Goal: Transaction & Acquisition: Purchase product/service

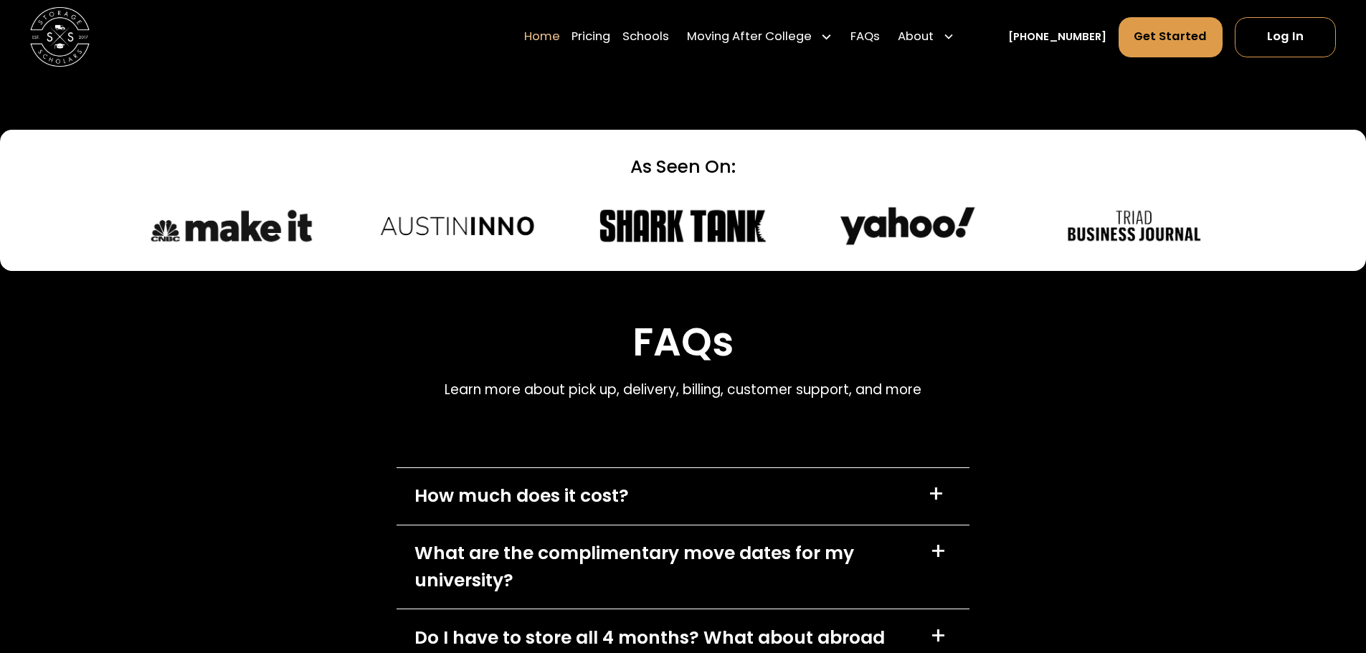
scroll to position [4302, 0]
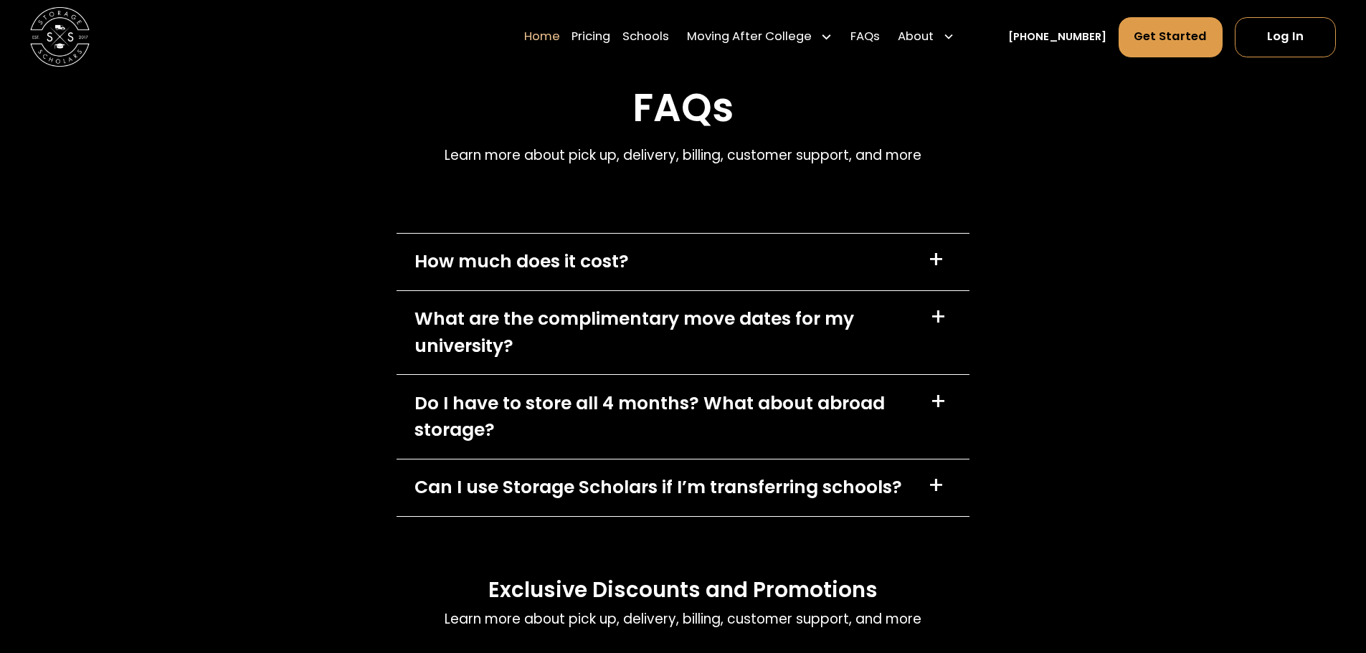
click at [852, 258] on div "How much does it cost? +" at bounding box center [682, 262] width 573 height 57
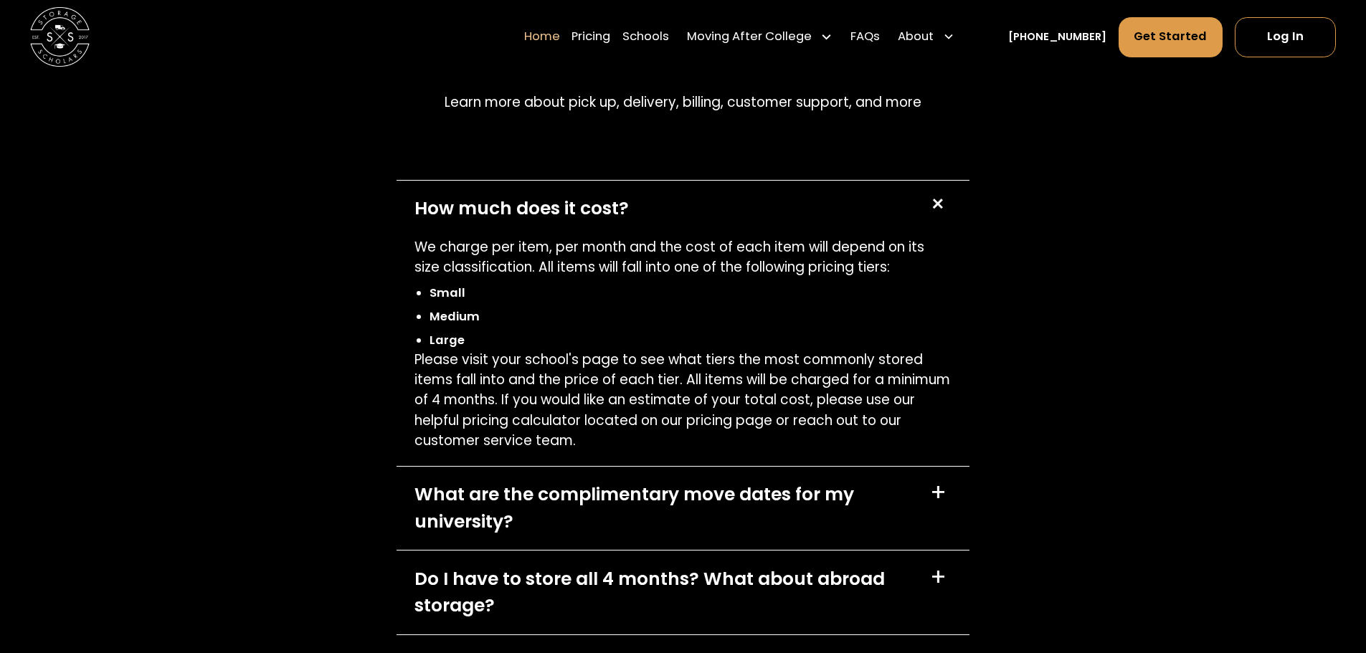
scroll to position [4517, 0]
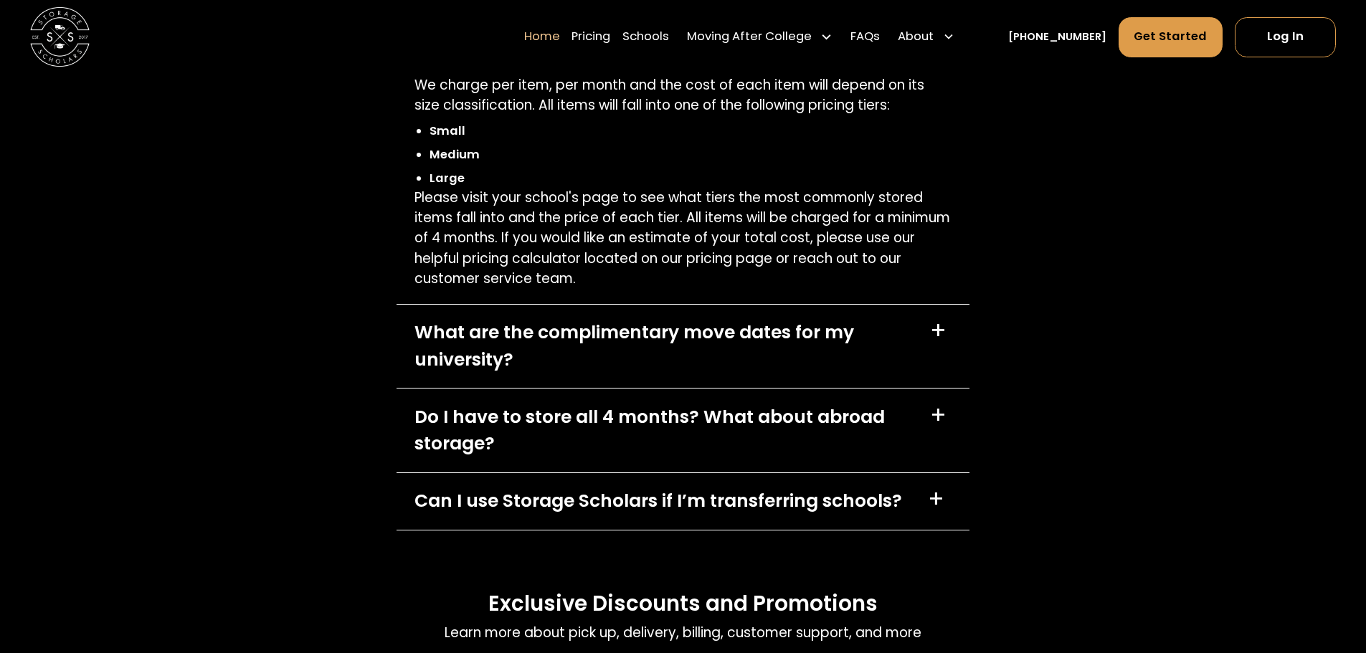
click at [563, 341] on div "What are the complimentary move dates for my university?" at bounding box center [663, 346] width 498 height 54
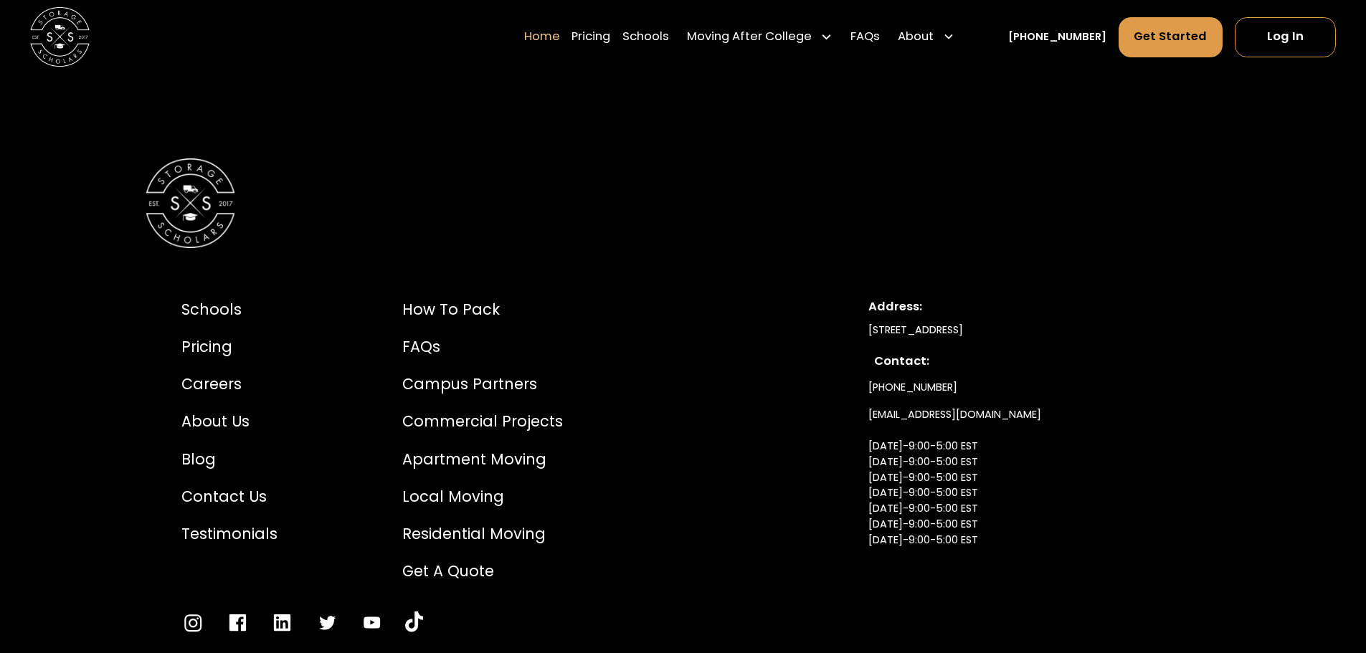
scroll to position [5322, 0]
click at [460, 320] on div "How to Pack" at bounding box center [482, 310] width 161 height 22
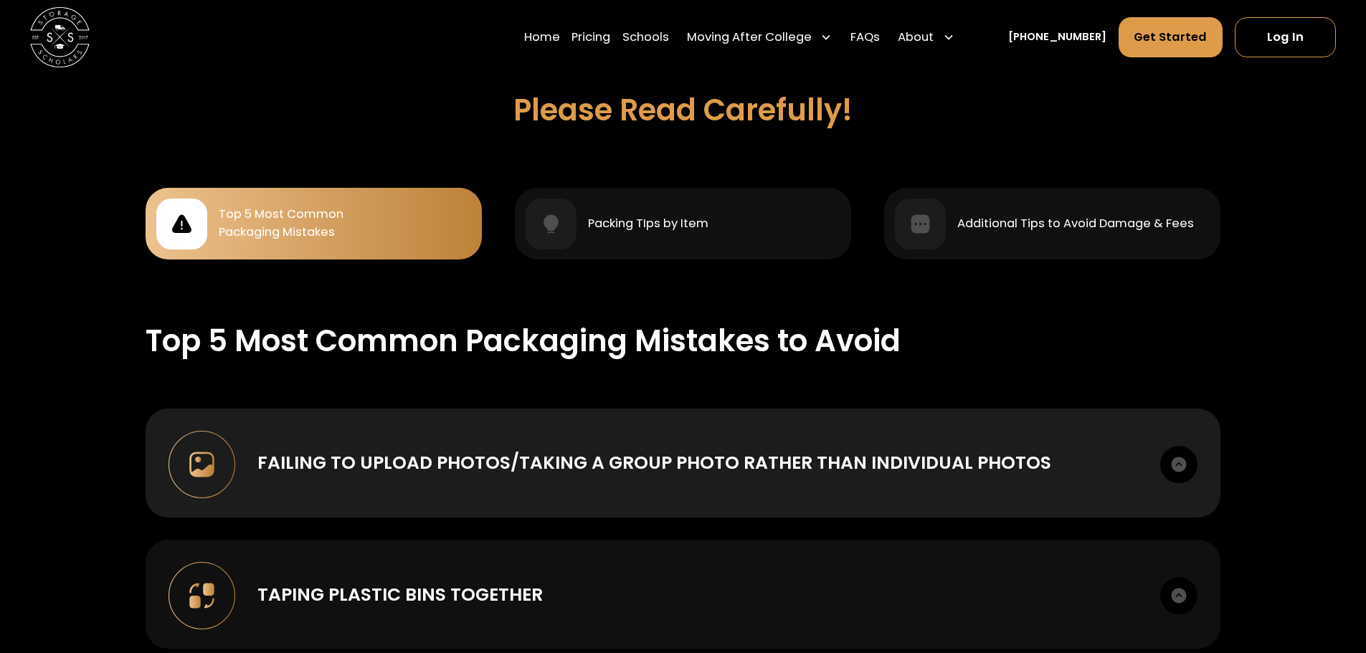
scroll to position [1362, 0]
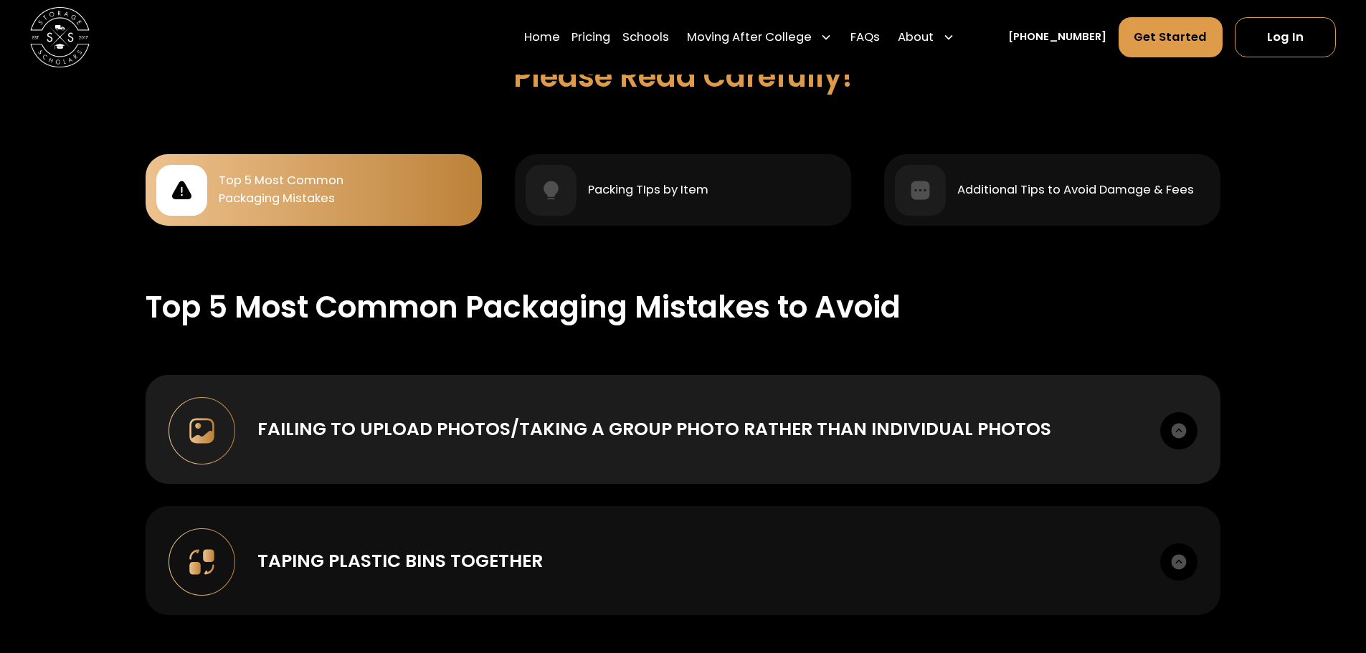
click at [1171, 558] on img at bounding box center [1178, 561] width 37 height 37
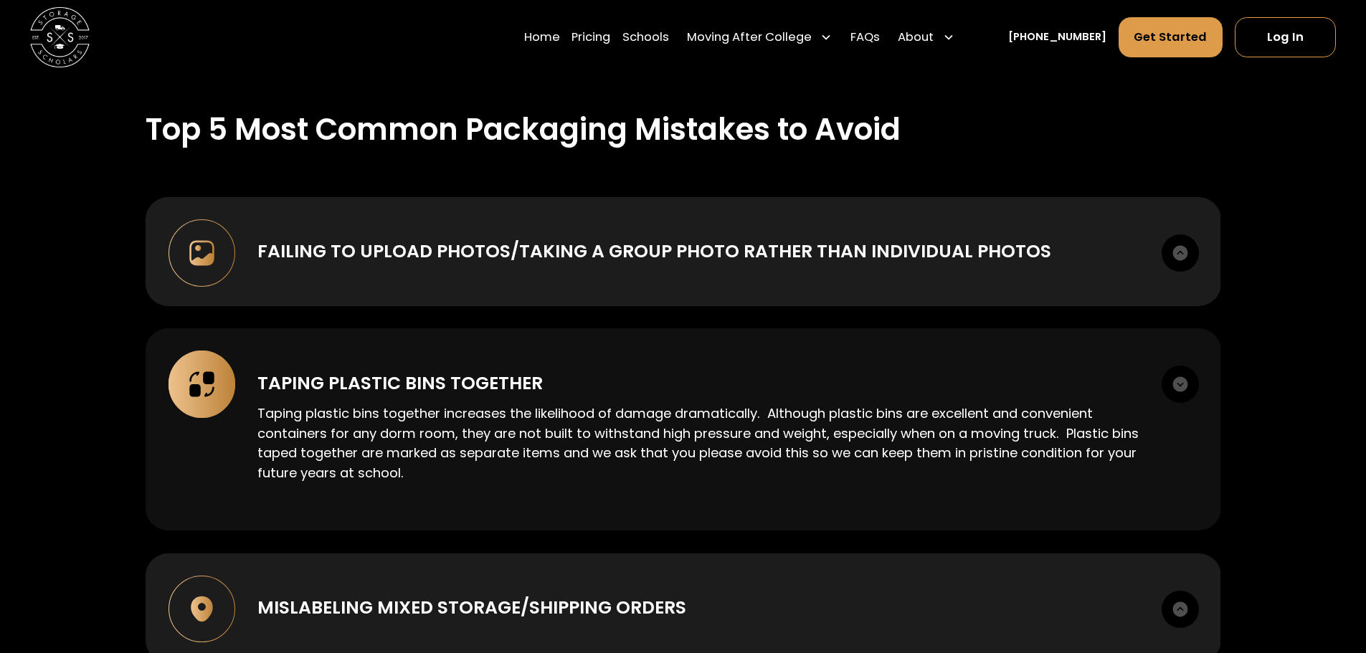
scroll to position [1506, 0]
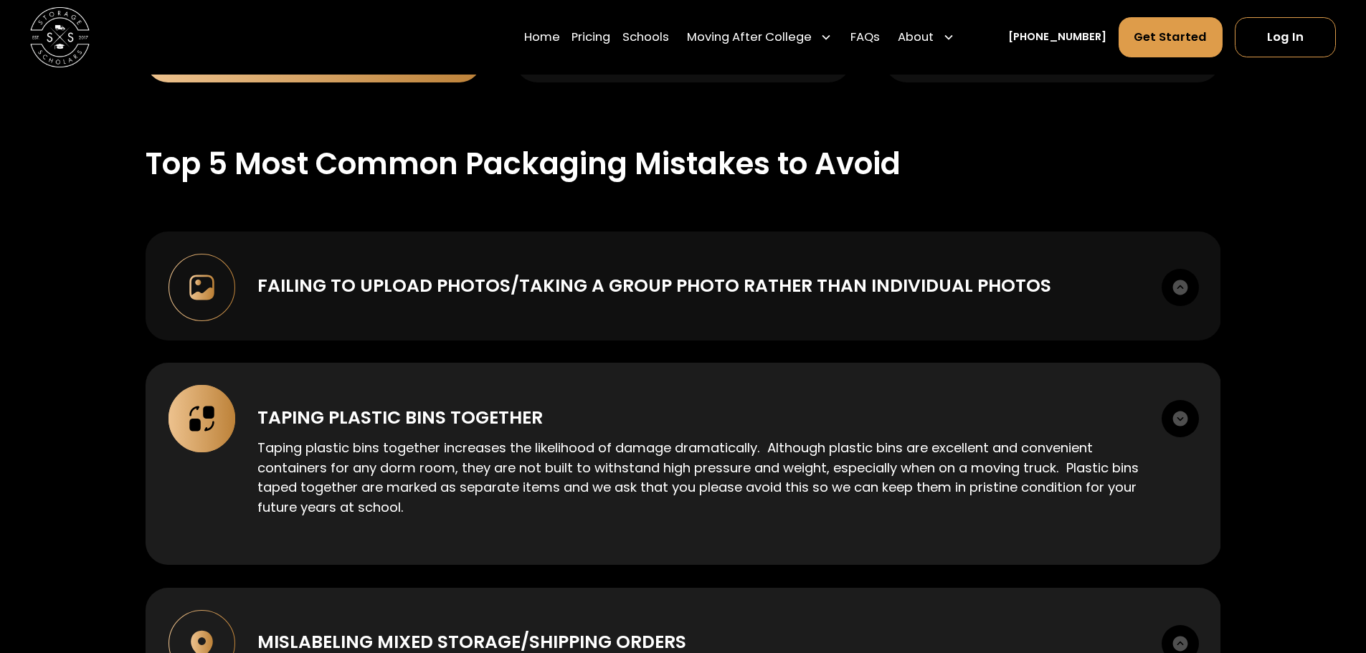
click at [1171, 282] on img at bounding box center [1180, 287] width 37 height 37
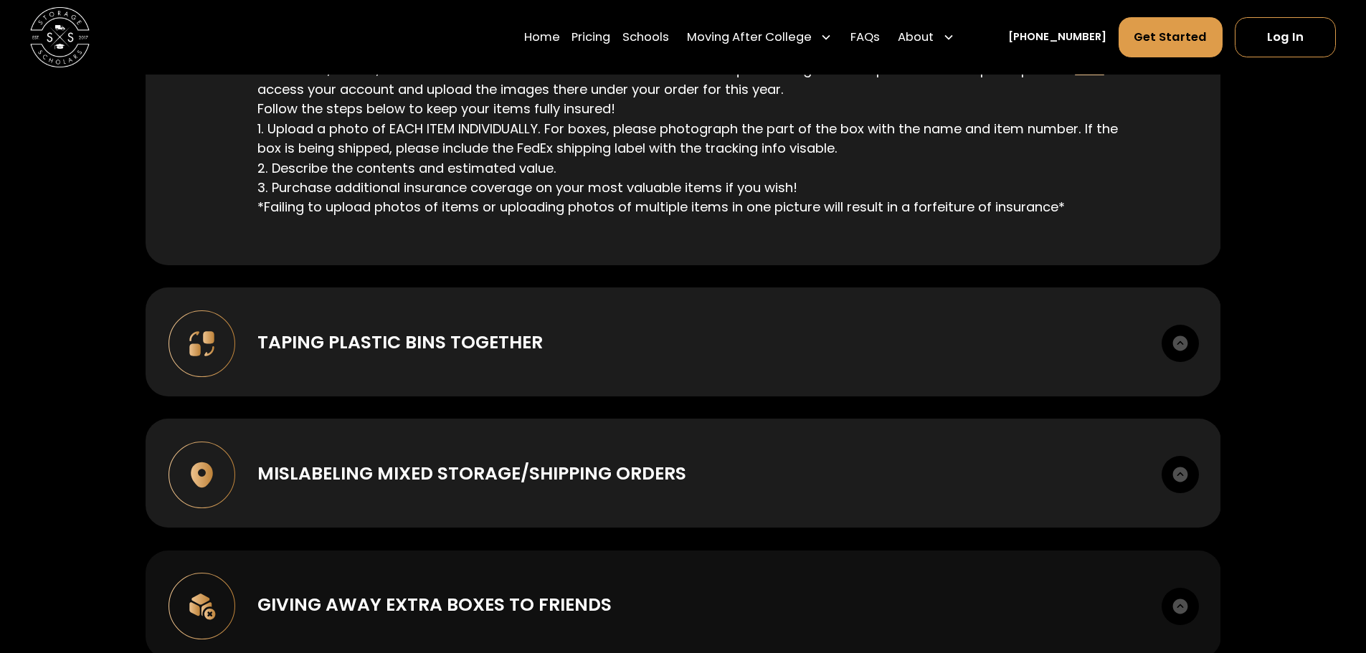
scroll to position [1936, 0]
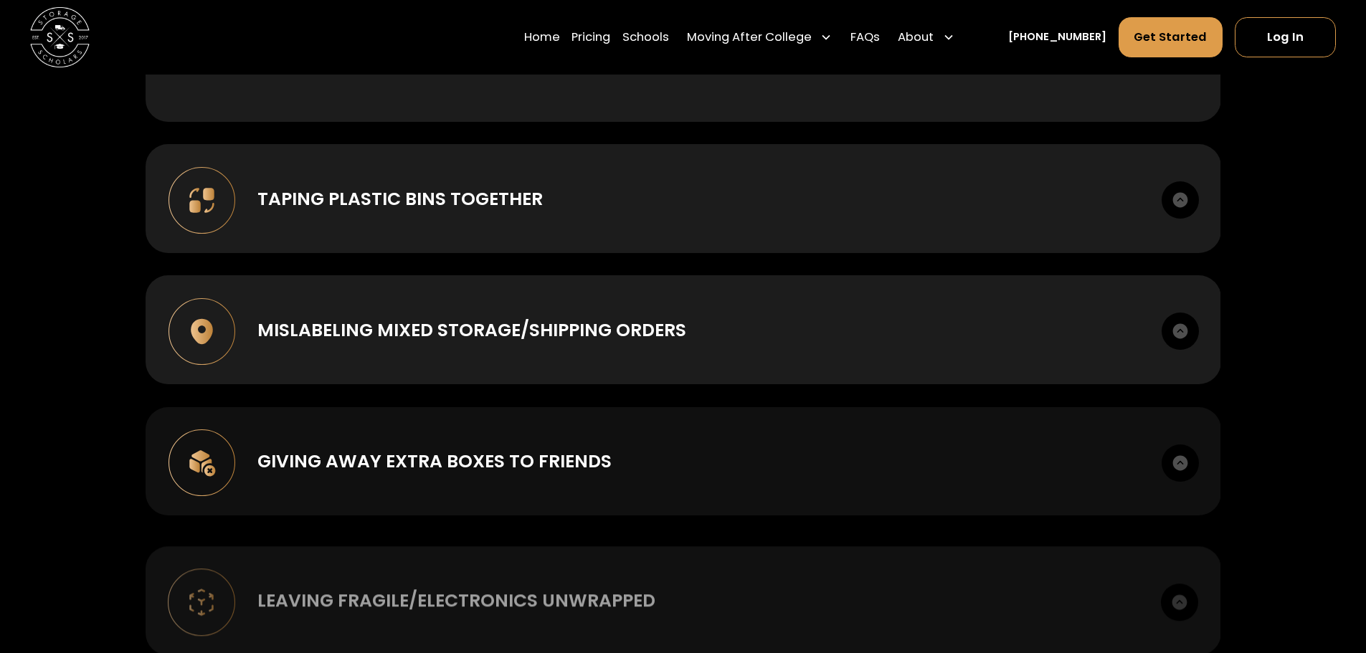
click at [770, 478] on div "Giving away extra boxes to friends Once you receive your supply kit you are wel…" at bounding box center [683, 461] width 1075 height 109
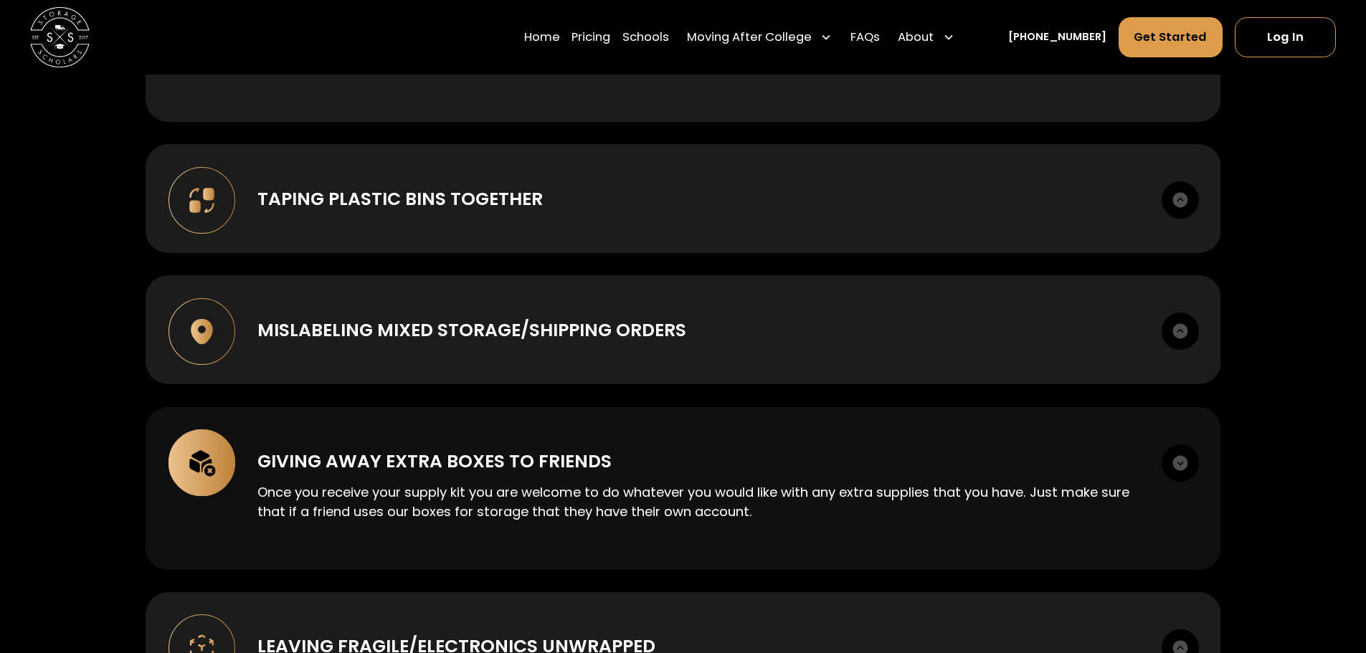
click at [1177, 460] on img at bounding box center [1180, 463] width 37 height 37
click at [1184, 461] on img at bounding box center [1180, 463] width 37 height 37
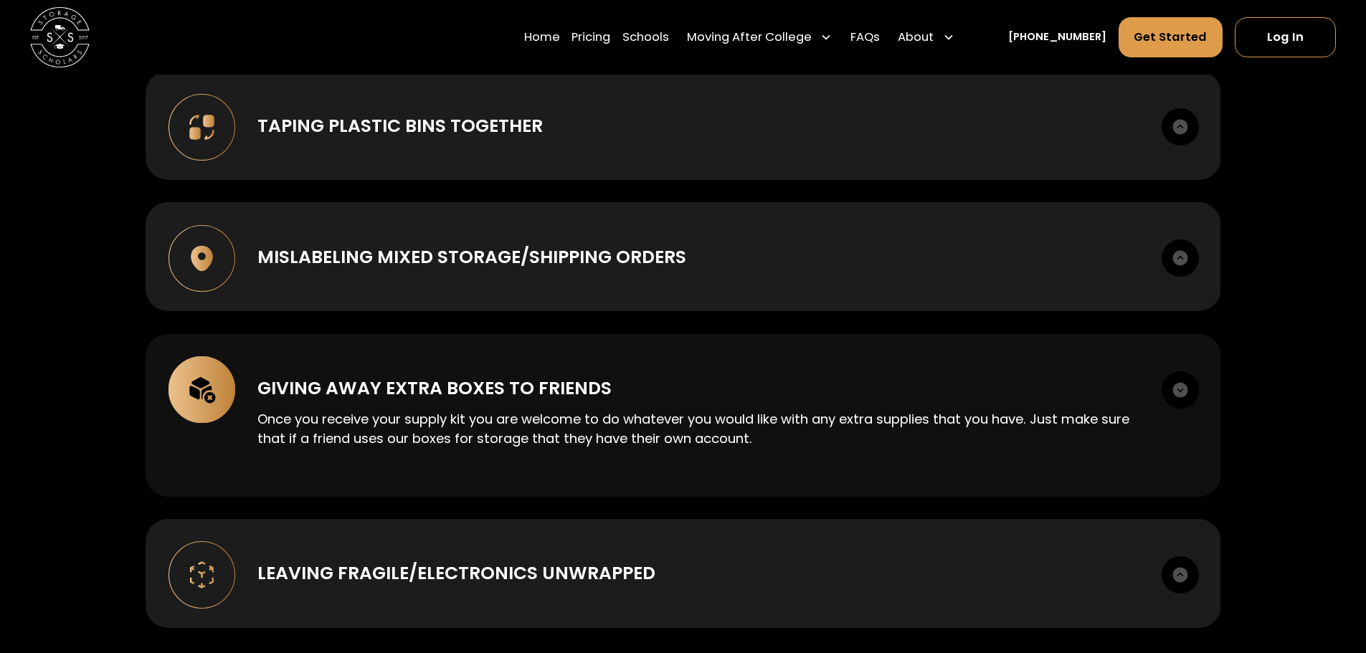
scroll to position [2079, 0]
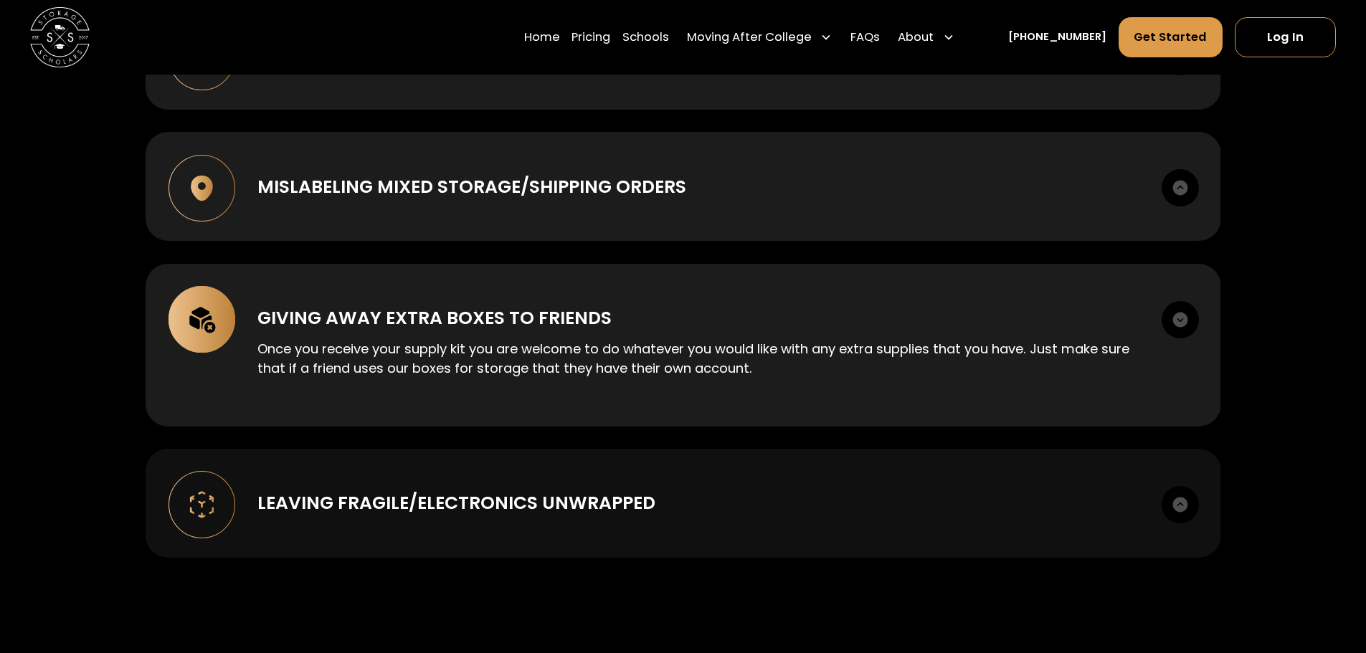
click at [1178, 502] on img at bounding box center [1180, 504] width 37 height 37
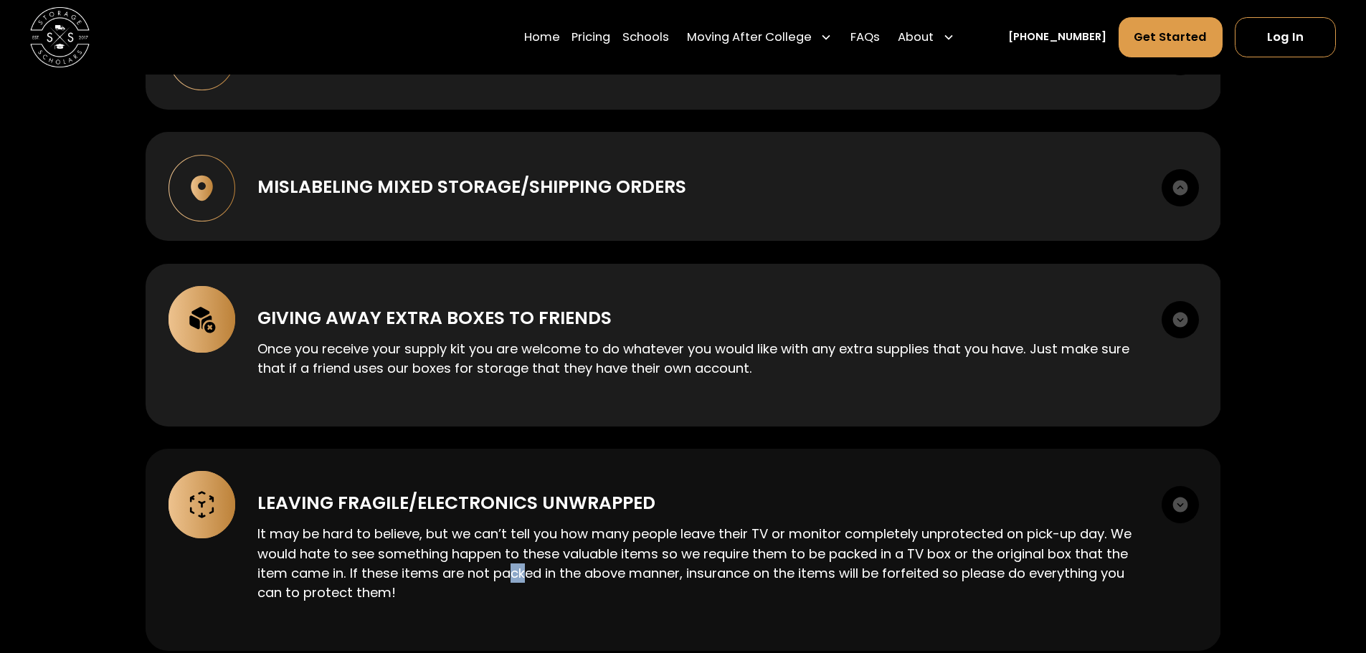
drag, startPoint x: 514, startPoint y: 576, endPoint x: 531, endPoint y: 576, distance: 16.5
click at [529, 576] on p "It may be hard to believe, but we can’t tell you how many people leave their TV…" at bounding box center [697, 563] width 881 height 79
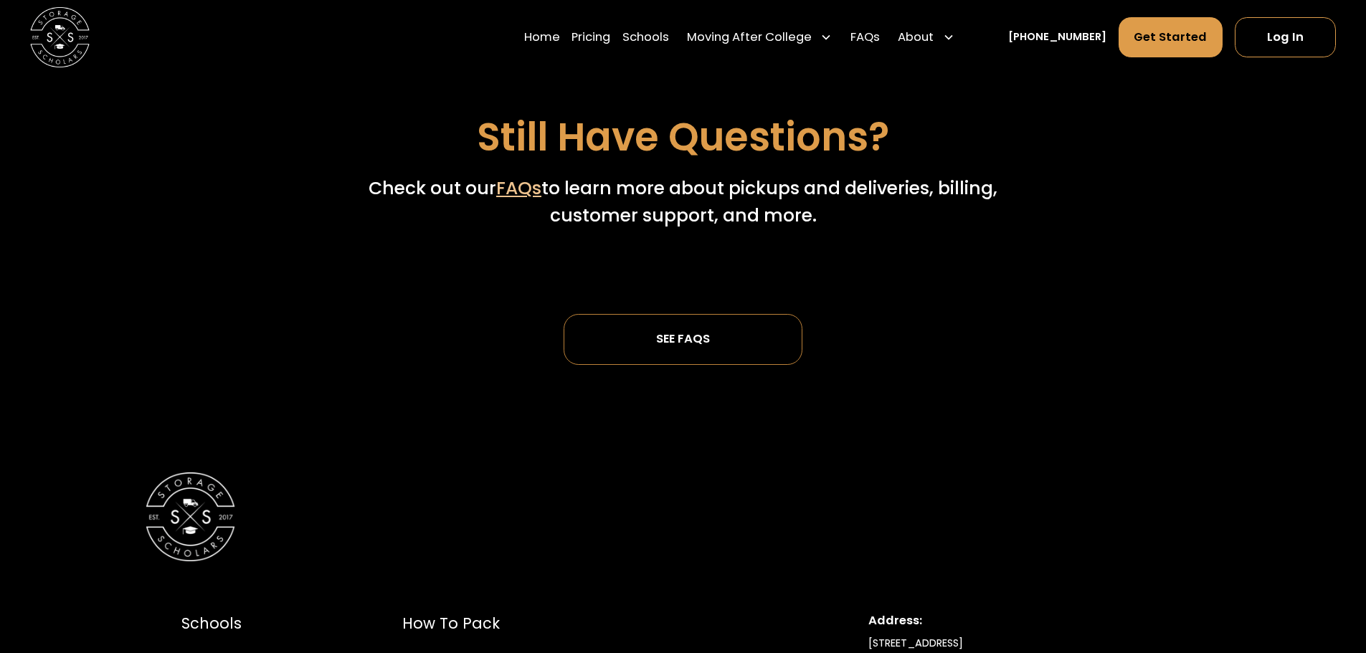
scroll to position [5091, 0]
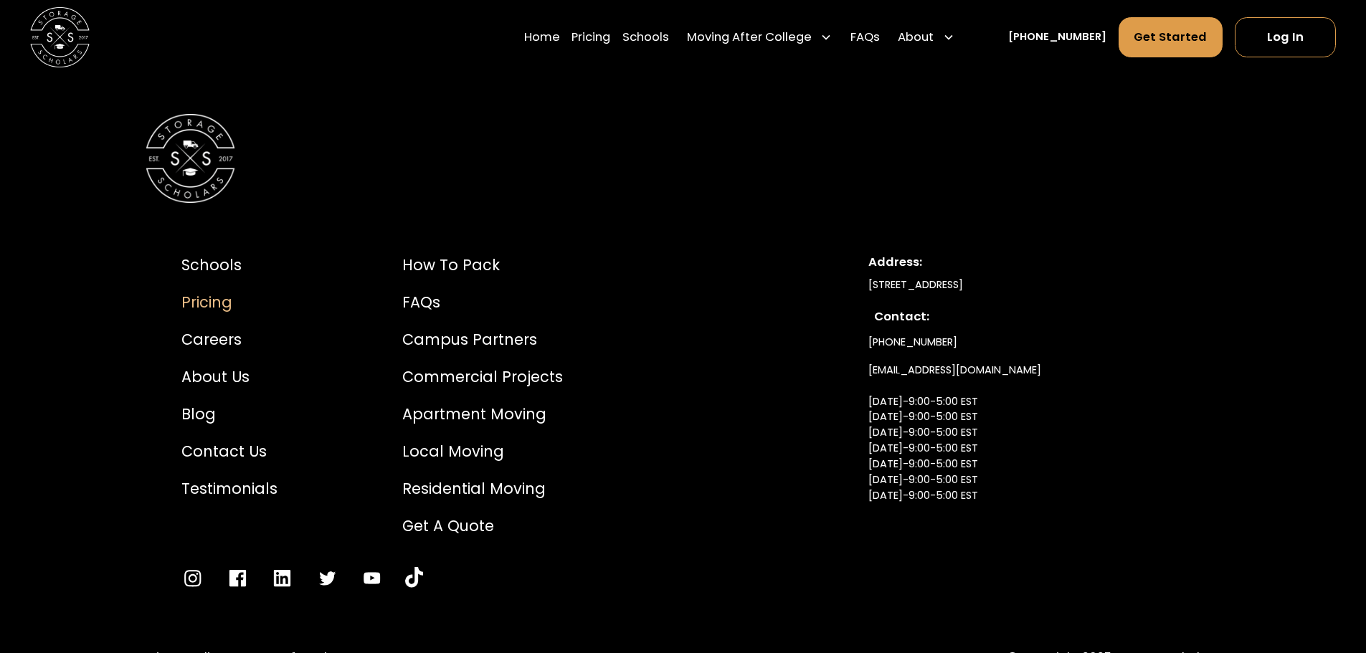
click at [217, 296] on div "Pricing" at bounding box center [229, 302] width 96 height 22
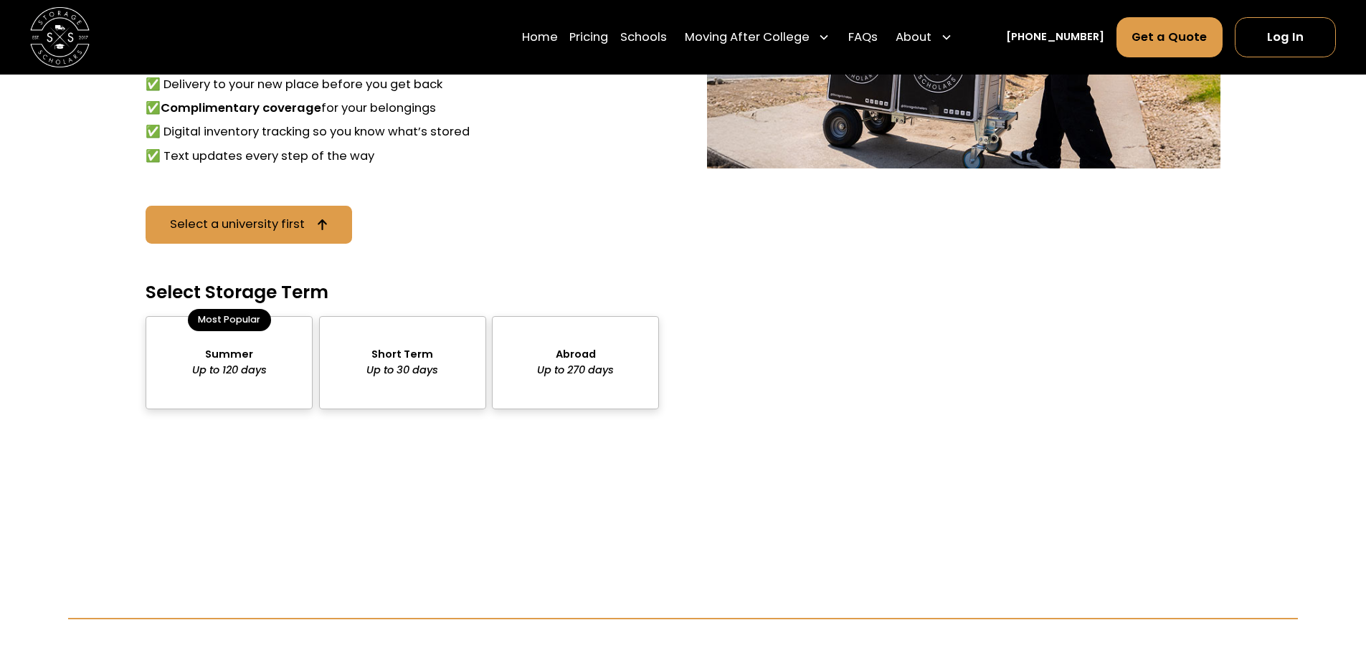
scroll to position [932, 0]
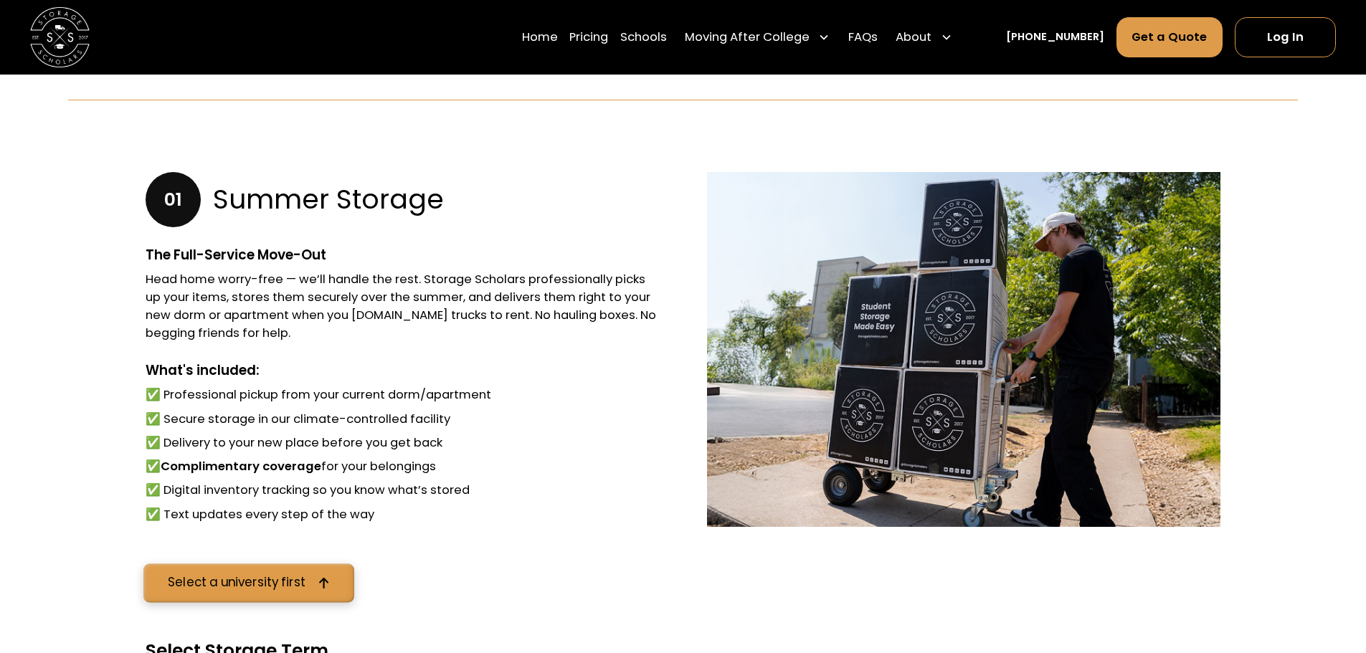
click at [219, 579] on div "Select a university first" at bounding box center [237, 583] width 138 height 12
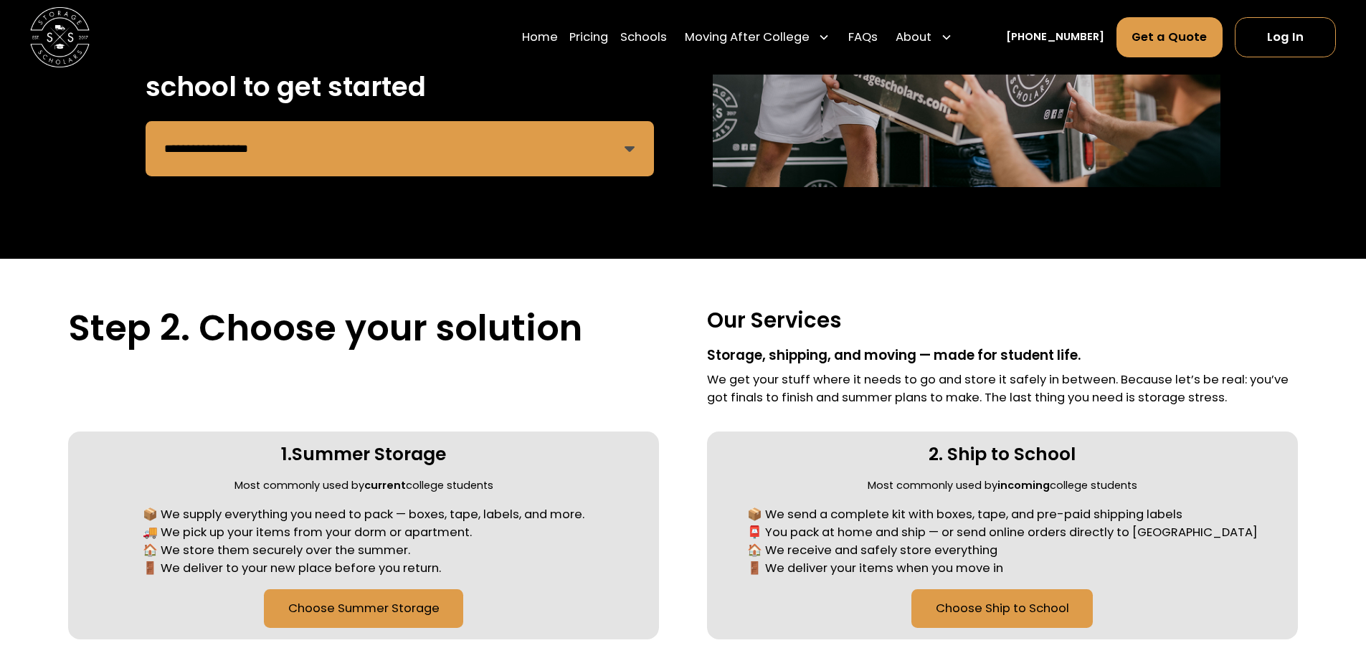
scroll to position [361, 0]
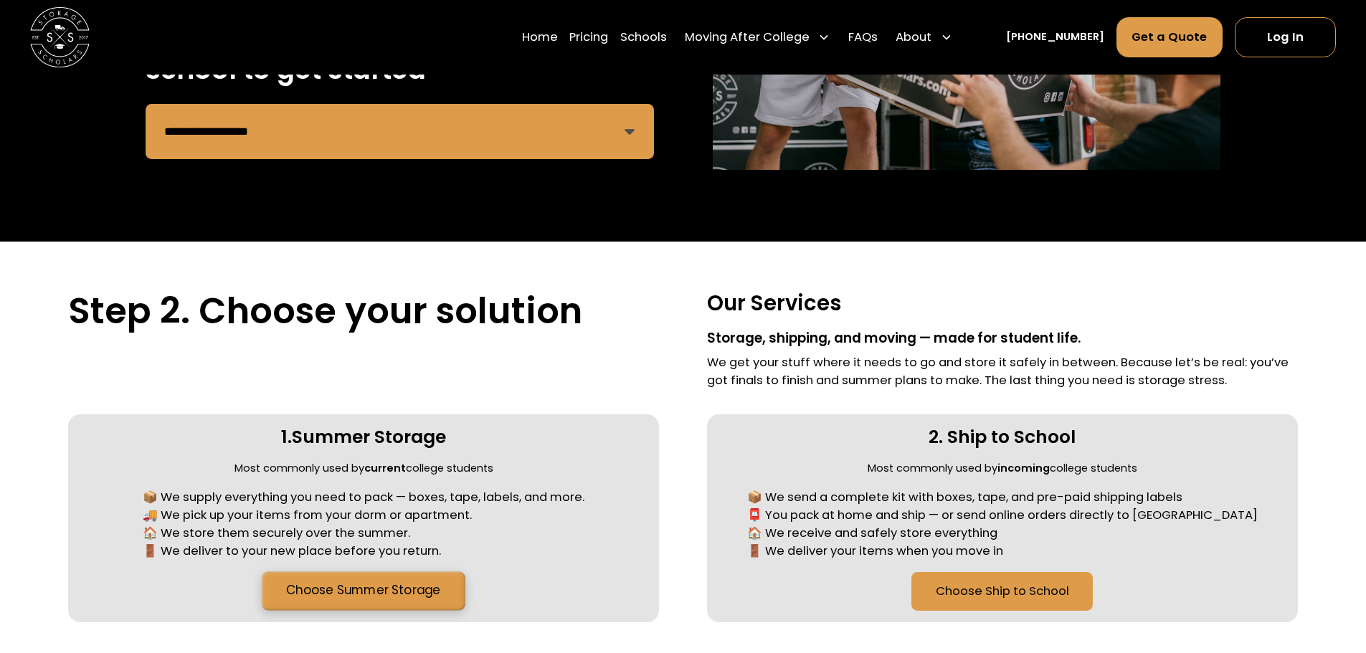
click at [360, 597] on link "Choose Summer Storage" at bounding box center [363, 591] width 203 height 39
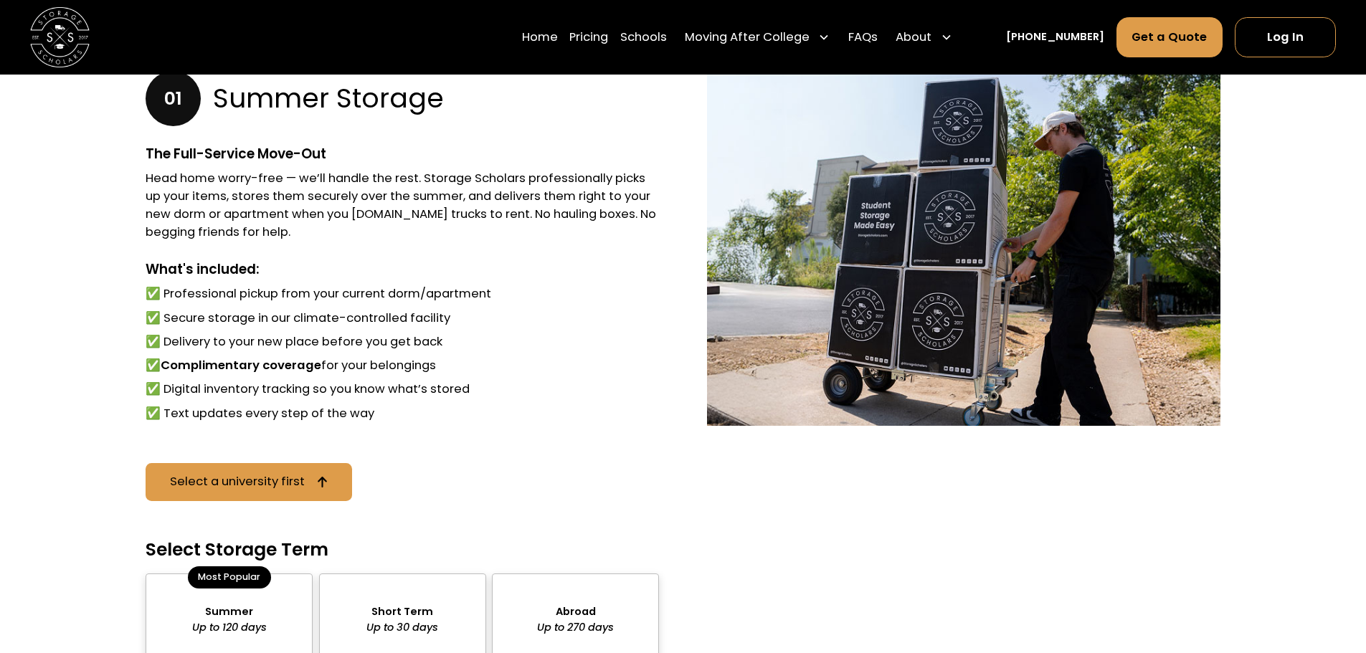
scroll to position [1034, 0]
click at [258, 485] on div "Select a university first" at bounding box center [237, 481] width 138 height 12
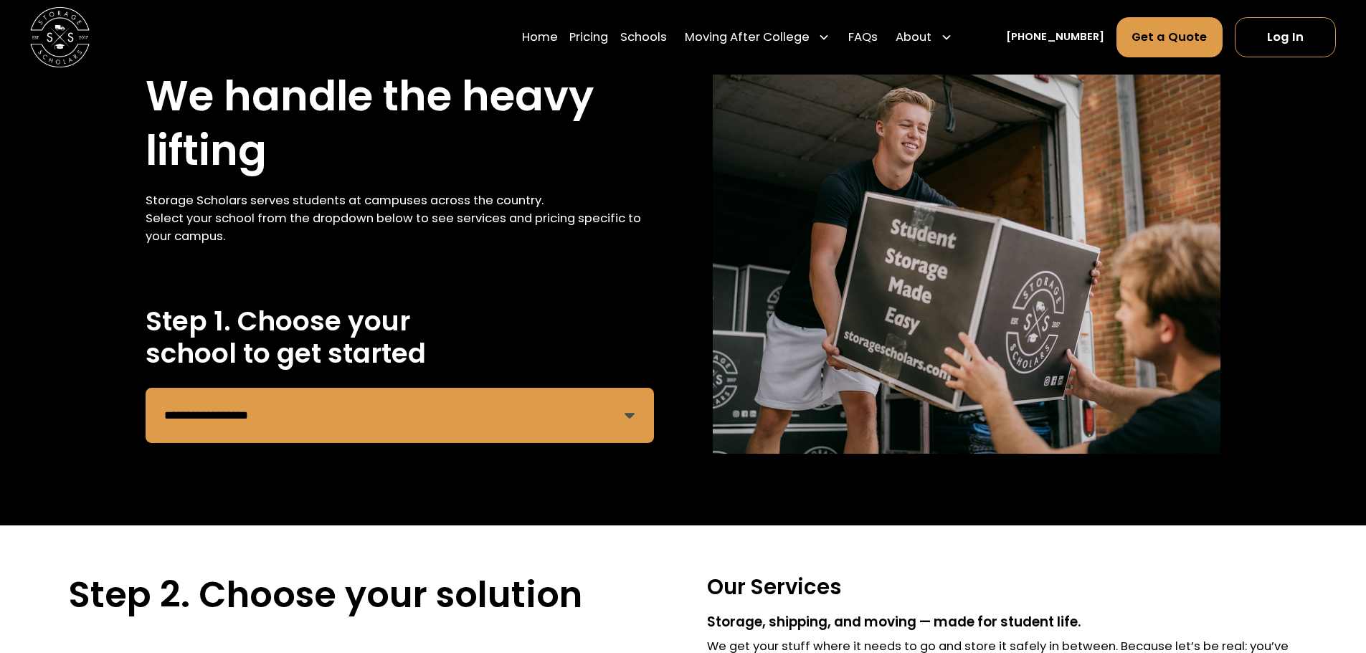
scroll to position [75, 0]
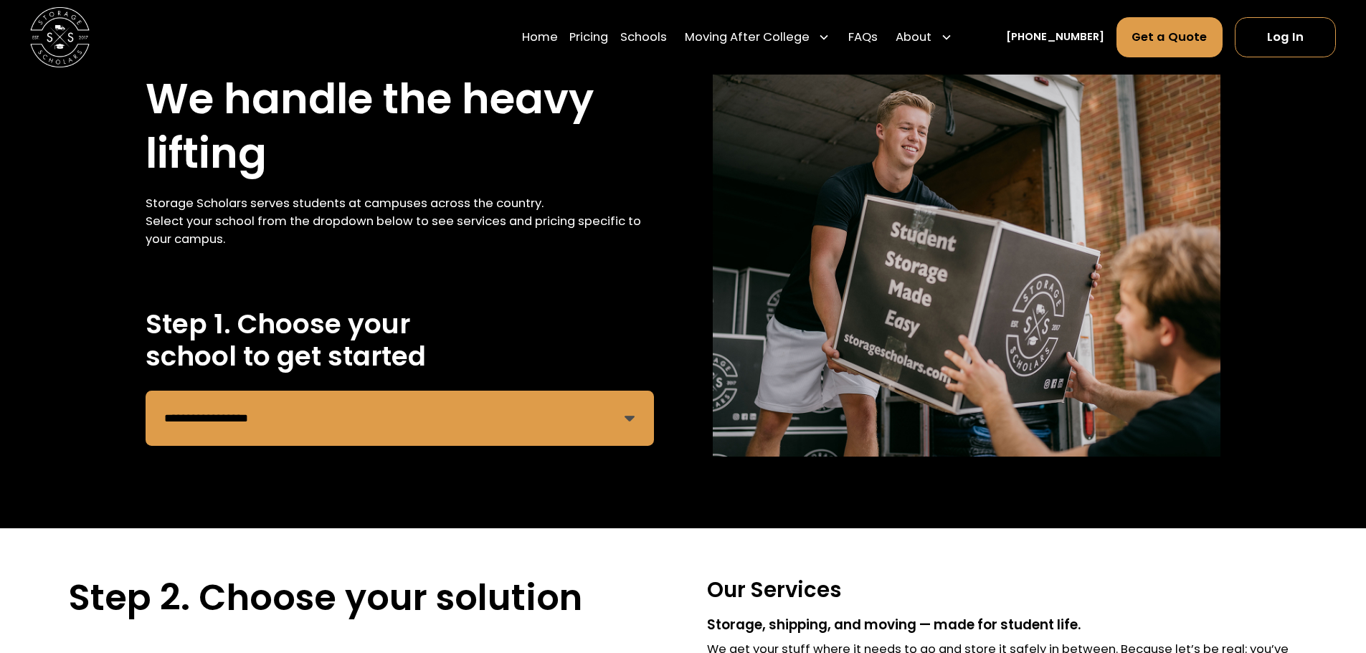
click at [266, 418] on select "**********" at bounding box center [400, 418] width 508 height 55
select select "**********"
click at [146, 391] on select "**********" at bounding box center [400, 418] width 508 height 55
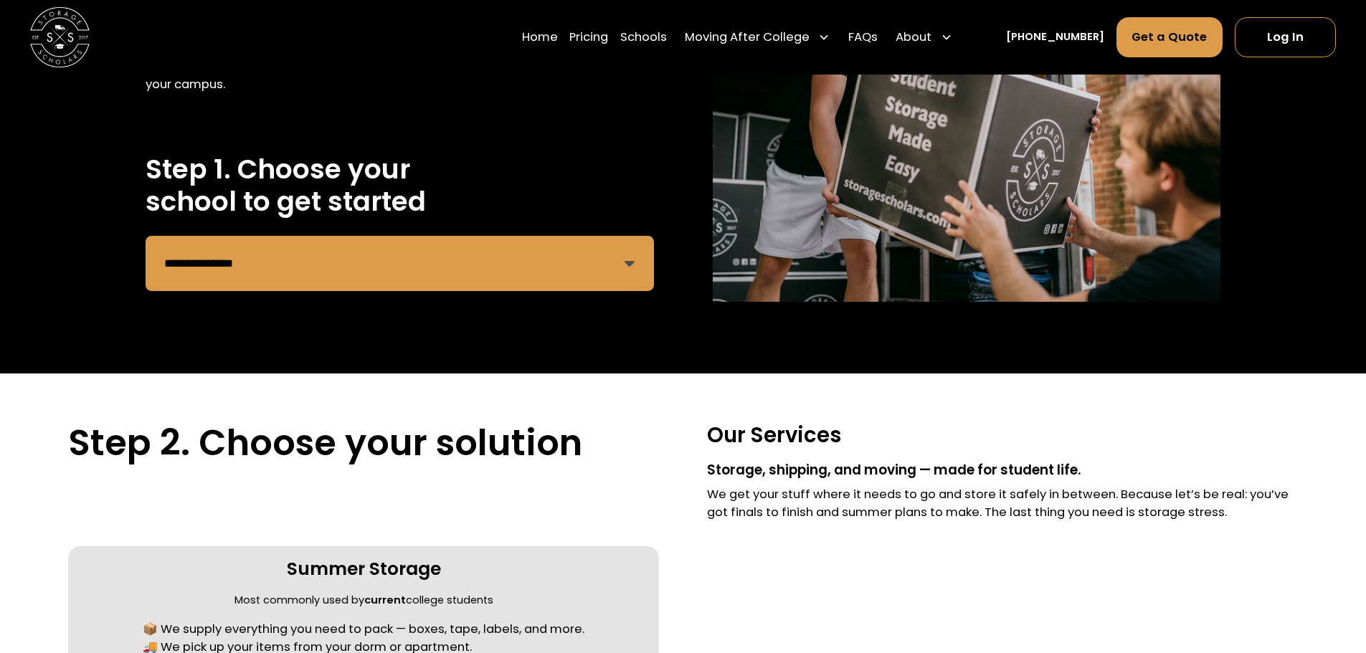
scroll to position [218, 0]
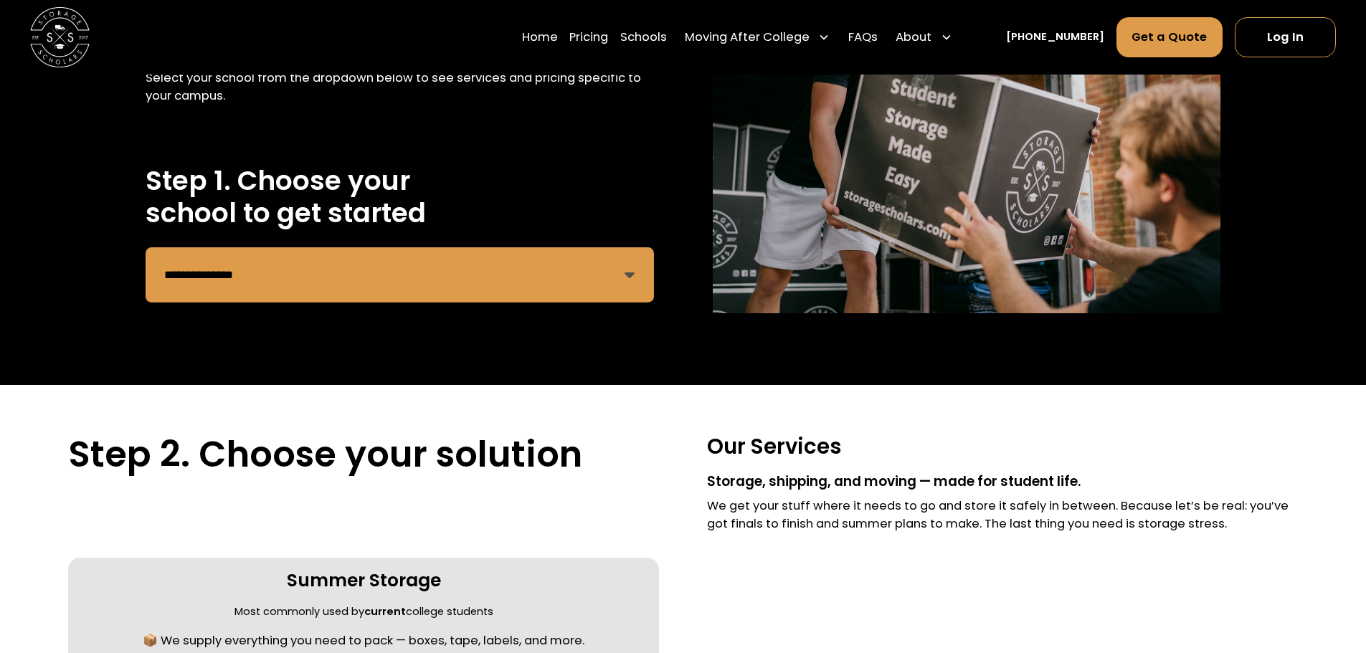
click at [303, 284] on select "**********" at bounding box center [400, 274] width 508 height 55
click at [146, 247] on select "**********" at bounding box center [400, 274] width 508 height 55
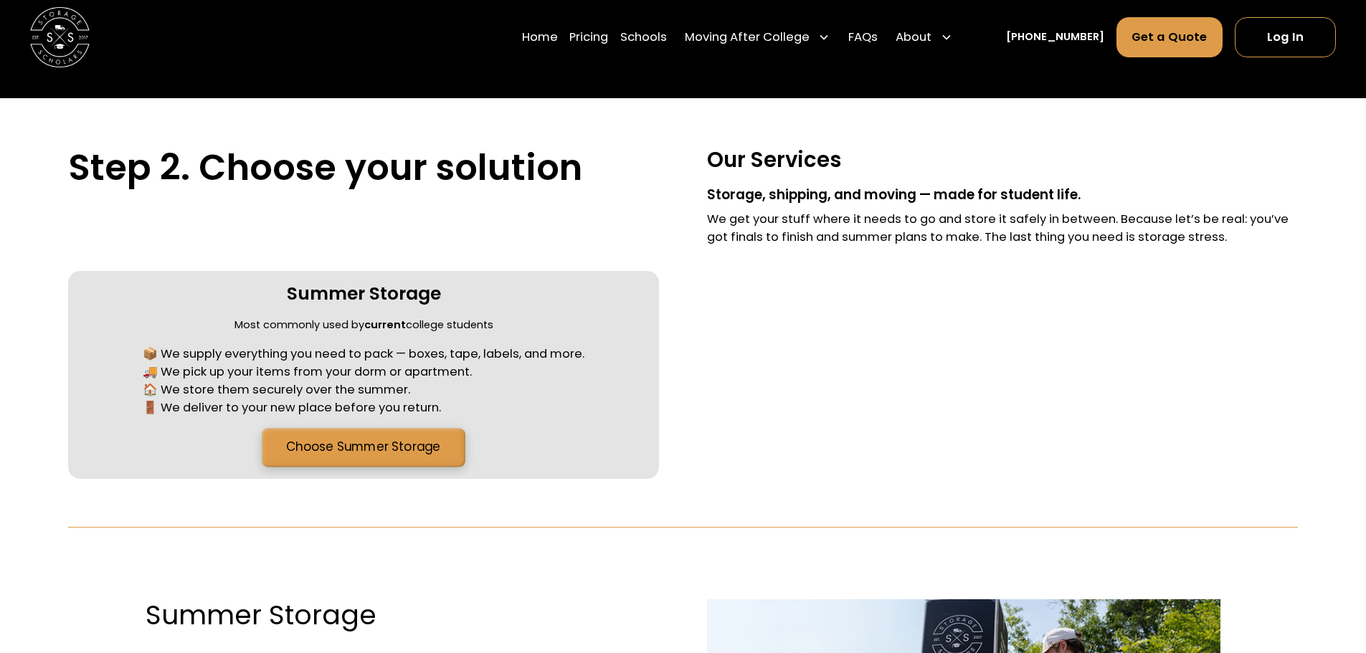
click at [389, 457] on link "Choose Summer Storage" at bounding box center [363, 448] width 203 height 39
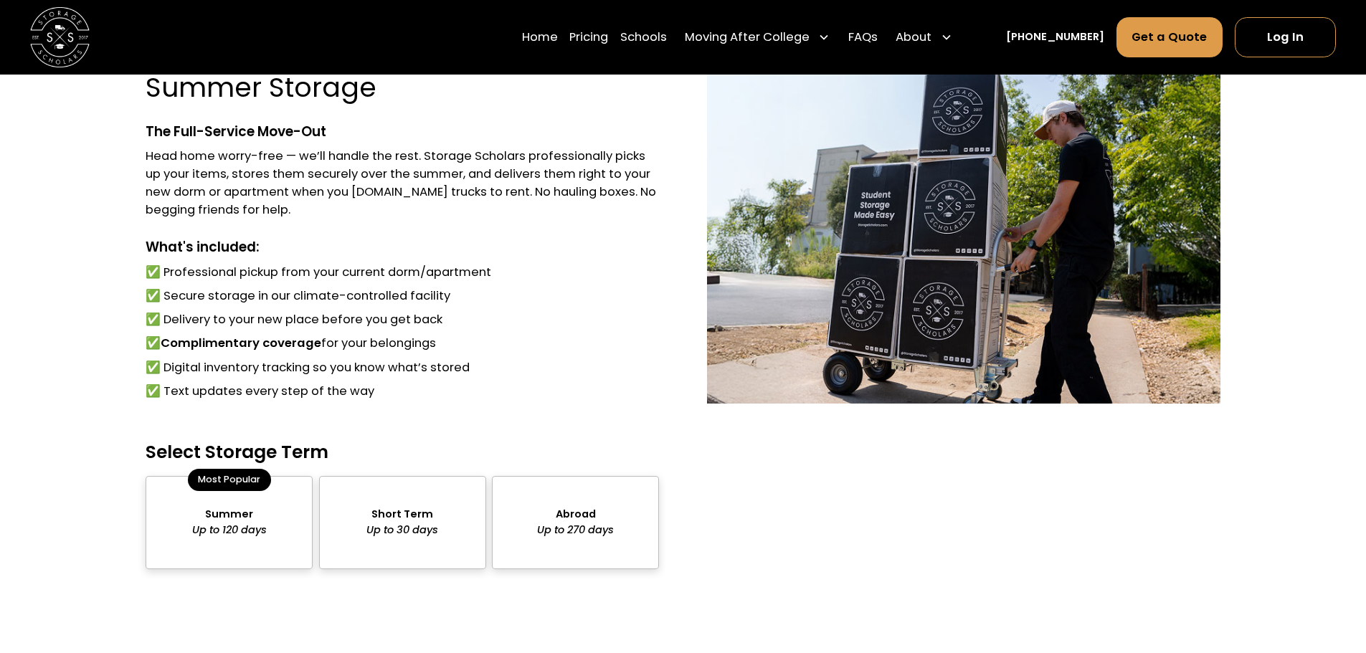
scroll to position [1034, 0]
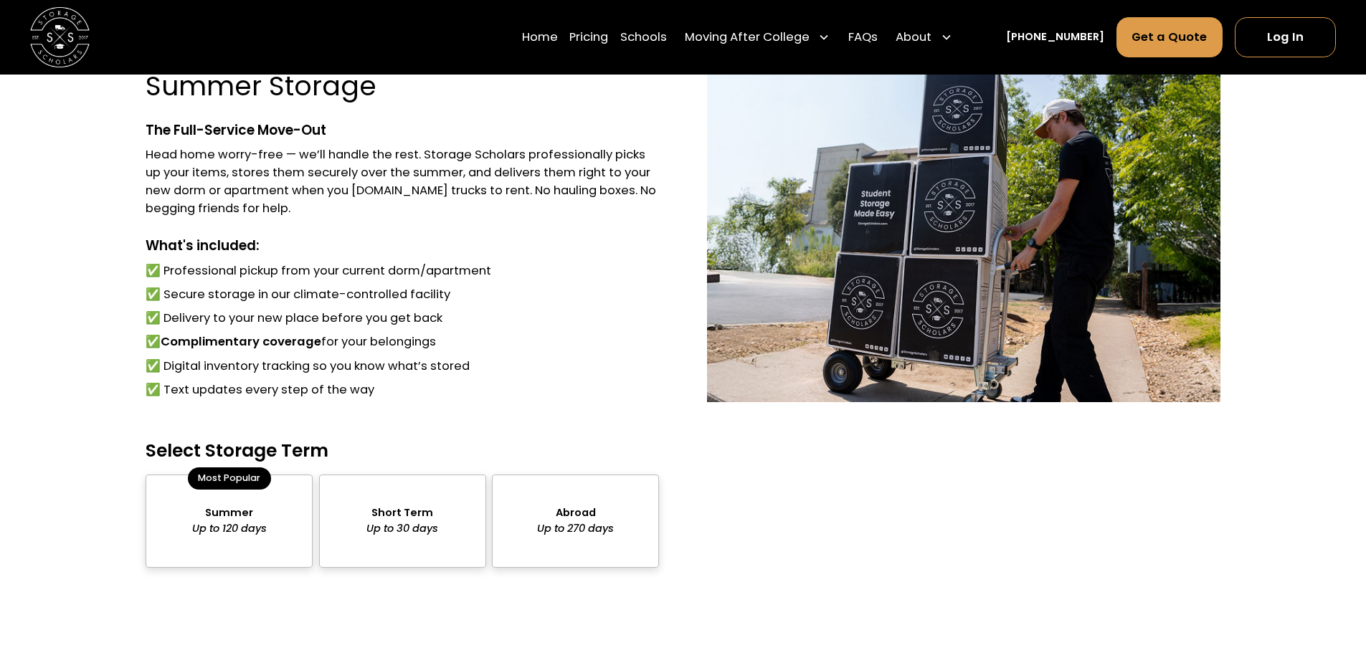
click at [242, 526] on div "package-pricing" at bounding box center [229, 521] width 167 height 93
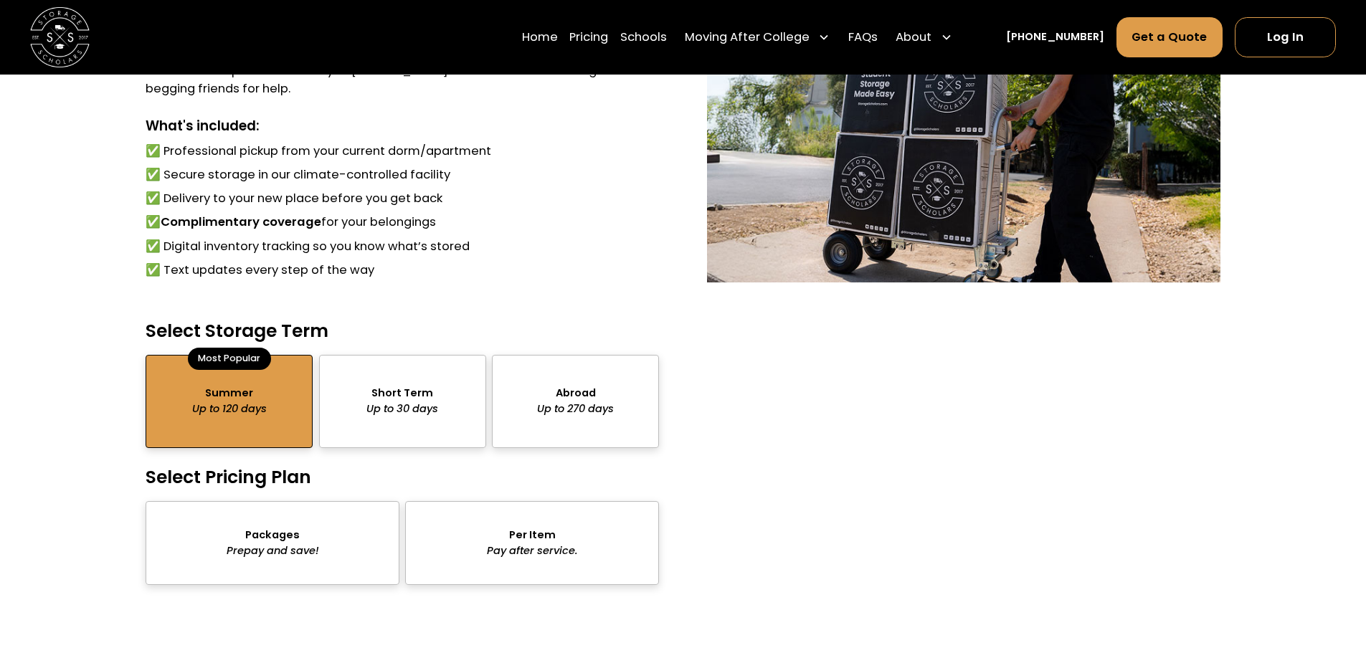
scroll to position [1249, 0]
